Goal: Communication & Community: Connect with others

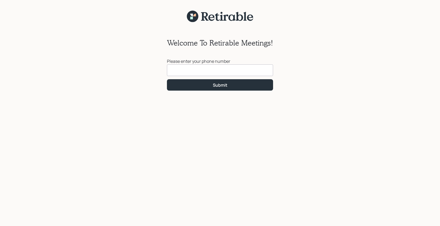
click at [174, 70] on input at bounding box center [220, 70] width 106 height 12
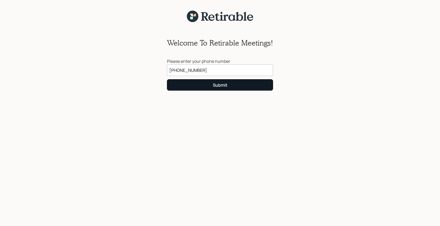
type input "[PHONE_NUMBER]"
click at [221, 87] on div "Submit" at bounding box center [220, 85] width 15 height 6
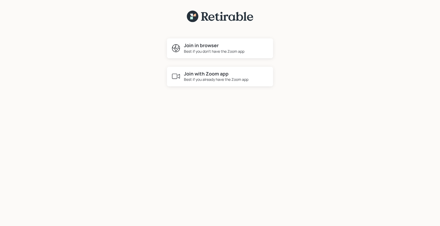
click at [205, 47] on h4 "Join in browser" at bounding box center [214, 46] width 61 height 6
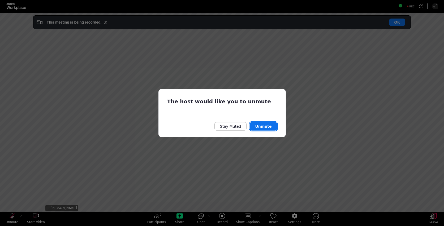
click at [267, 125] on button "Unmute" at bounding box center [263, 126] width 27 height 8
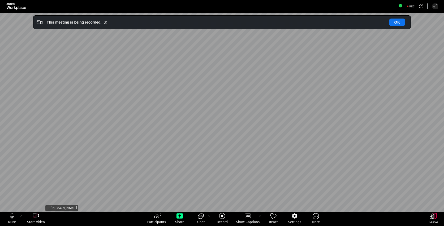
click at [72, 206] on div "[PERSON_NAME]" at bounding box center [221, 113] width 355 height 200
